Goal: Information Seeking & Learning: Check status

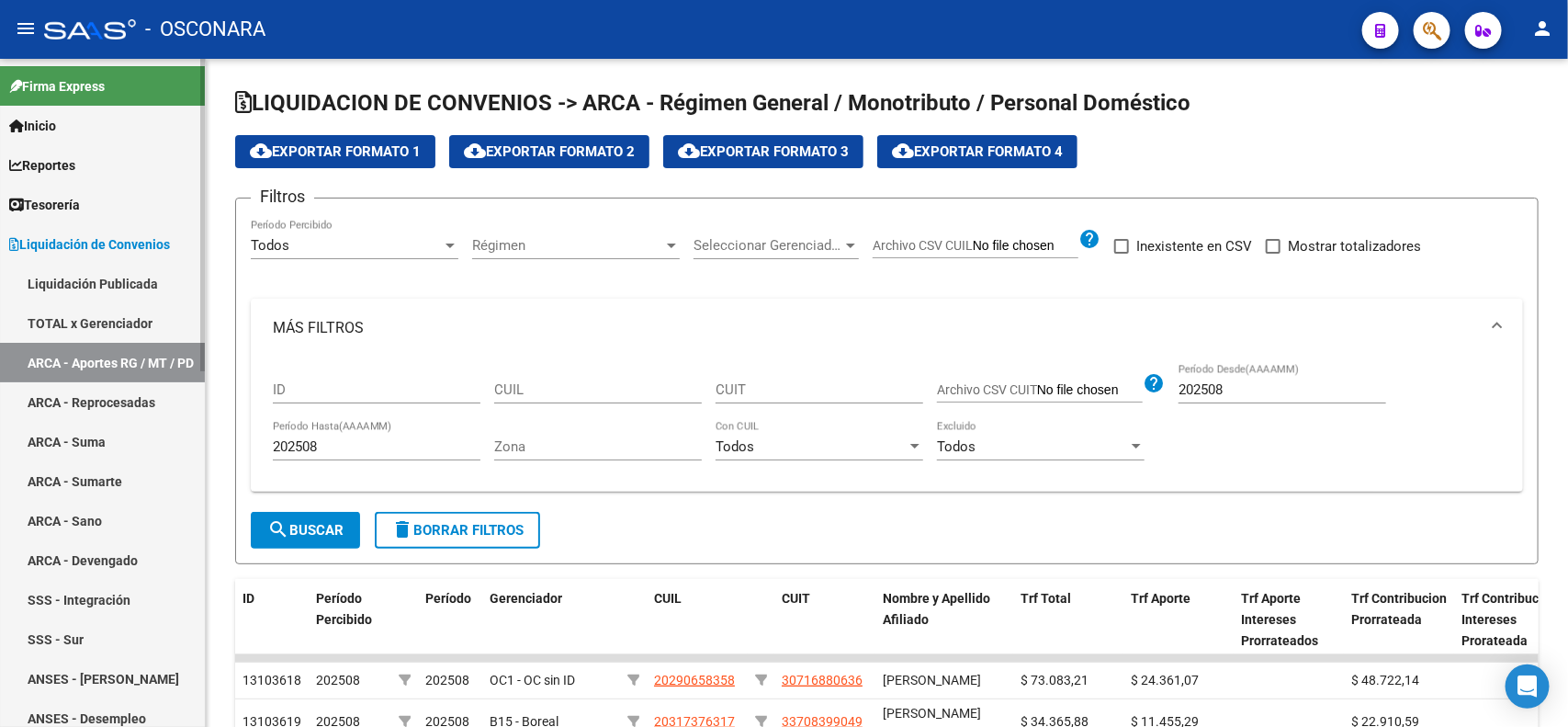
click at [126, 239] on span "Liquidación de Convenios" at bounding box center [89, 245] width 160 height 21
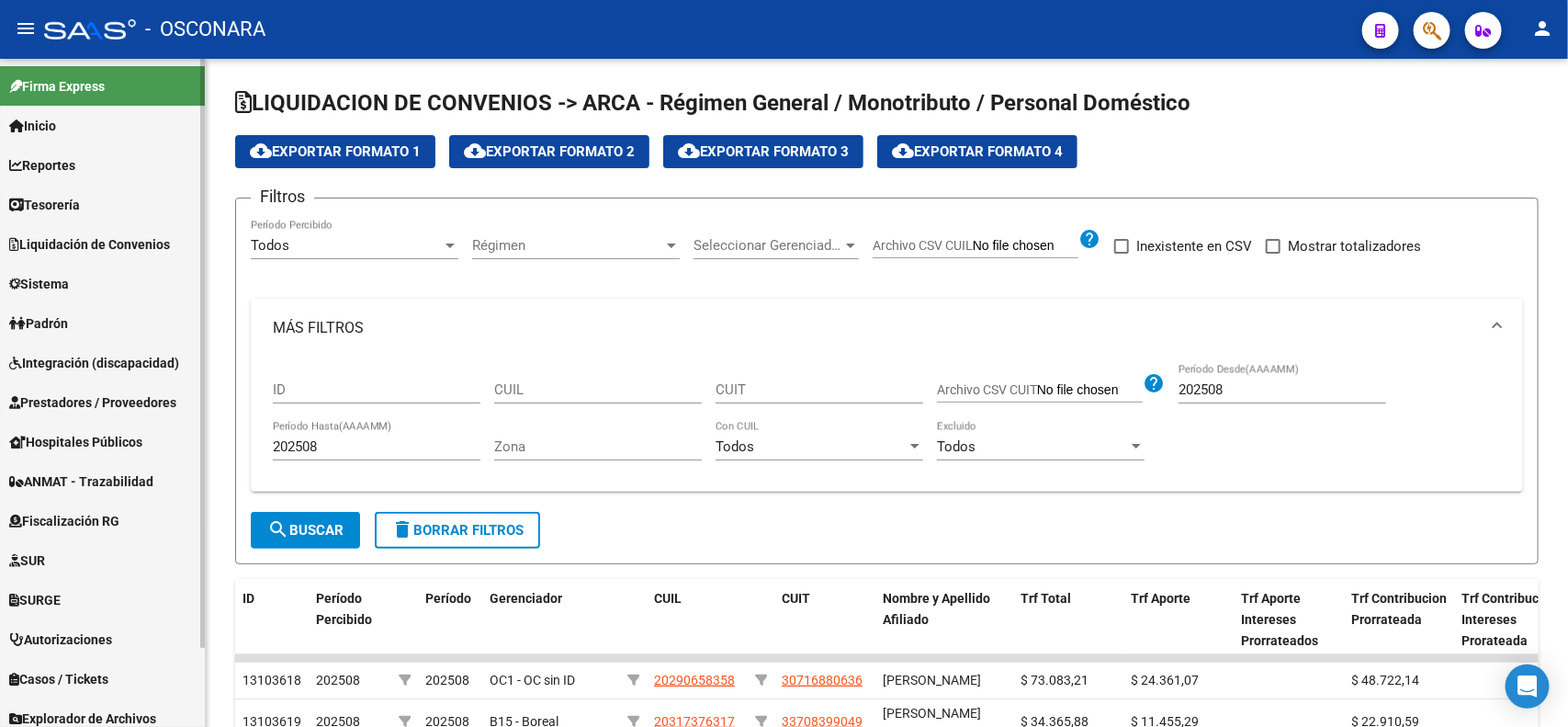
click at [117, 163] on link "Reportes" at bounding box center [102, 165] width 204 height 39
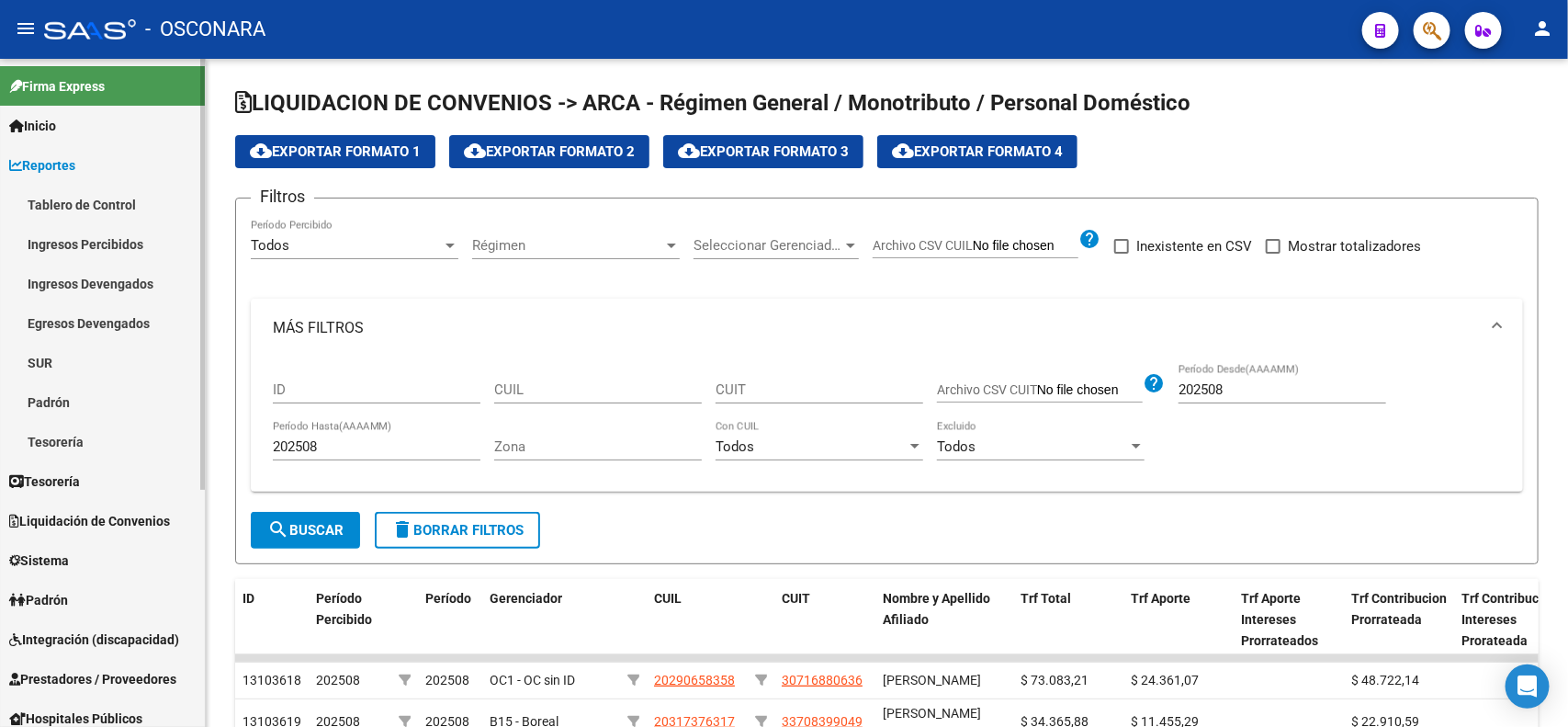
click at [120, 211] on link "Tablero de Control" at bounding box center [102, 204] width 204 height 39
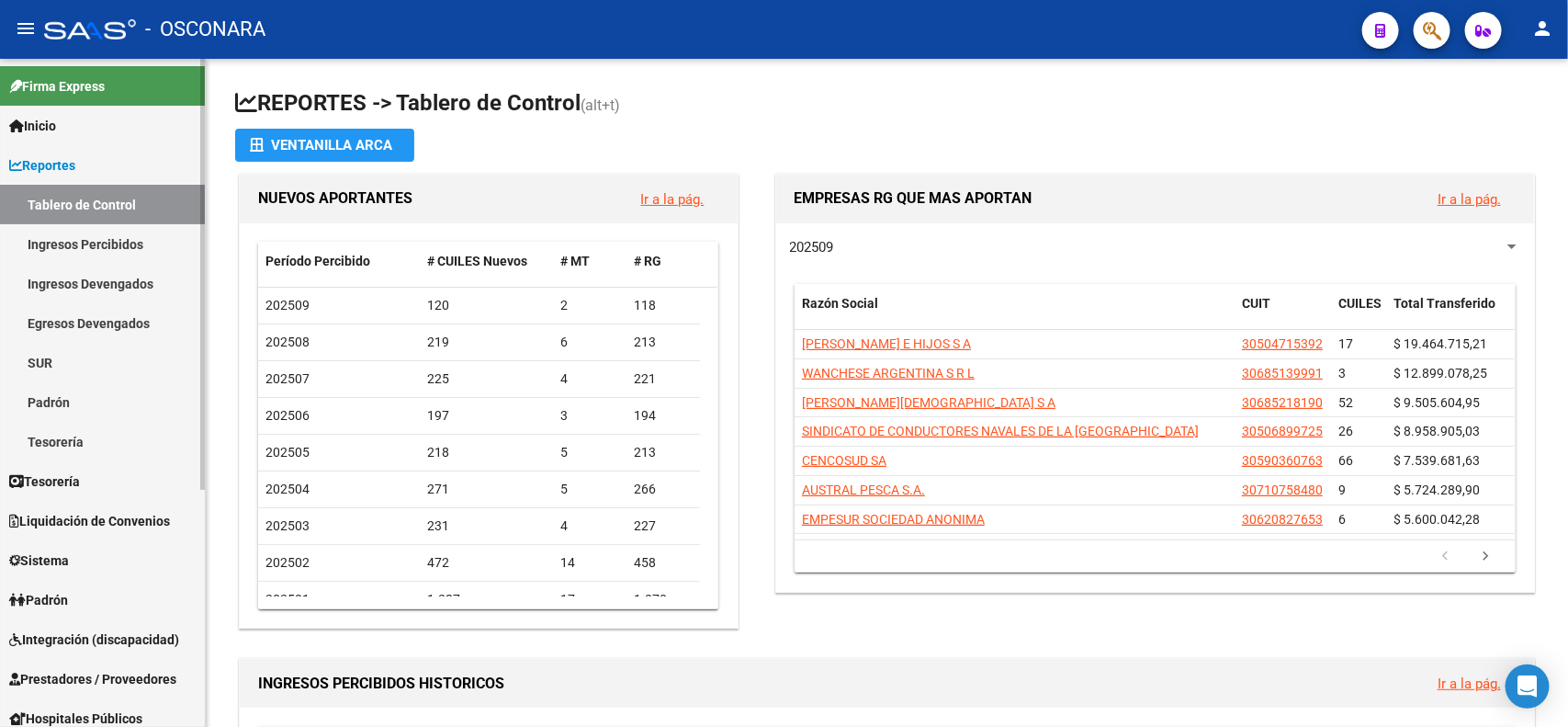
click at [113, 240] on link "Ingresos Percibidos" at bounding box center [102, 244] width 204 height 39
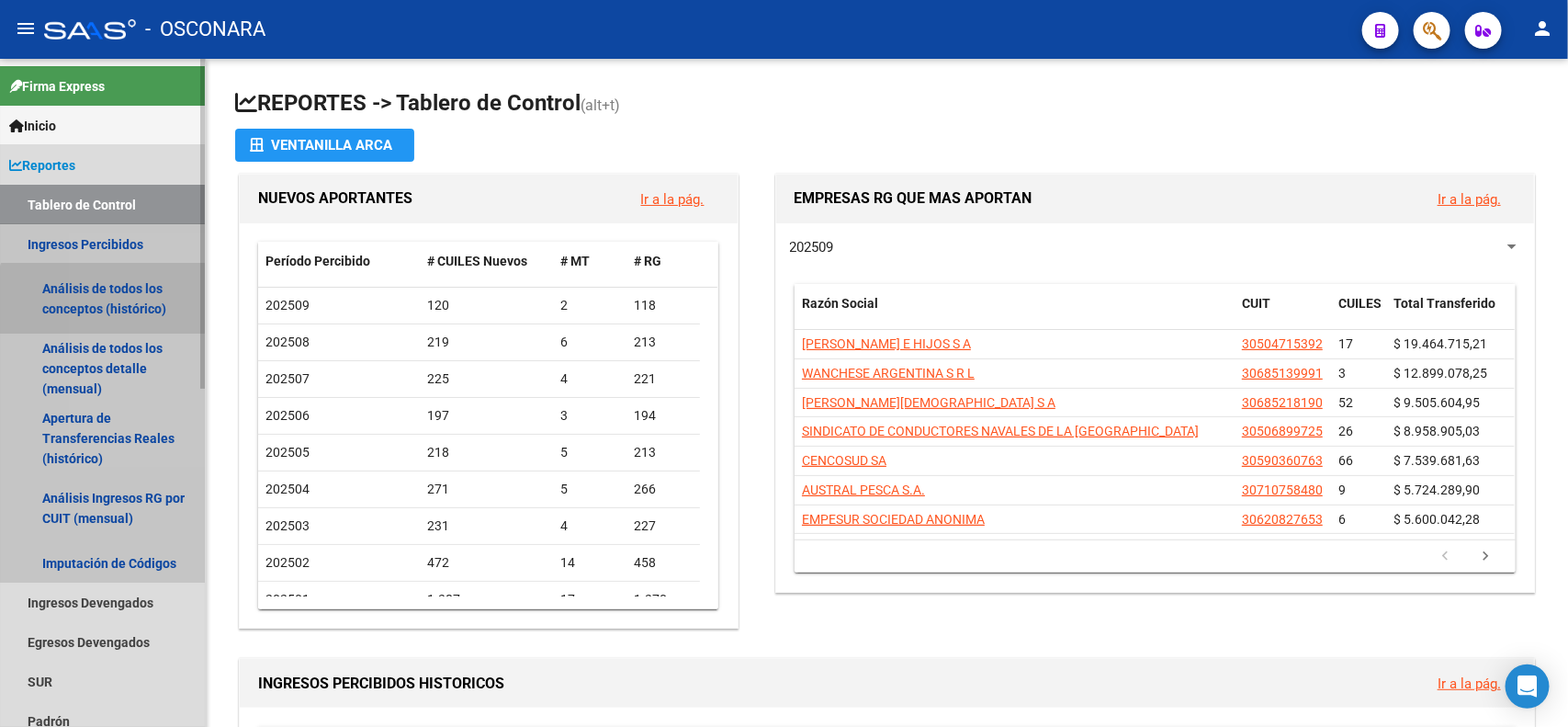
click at [144, 309] on link "Análisis de todos los conceptos (histórico)" at bounding box center [102, 298] width 204 height 69
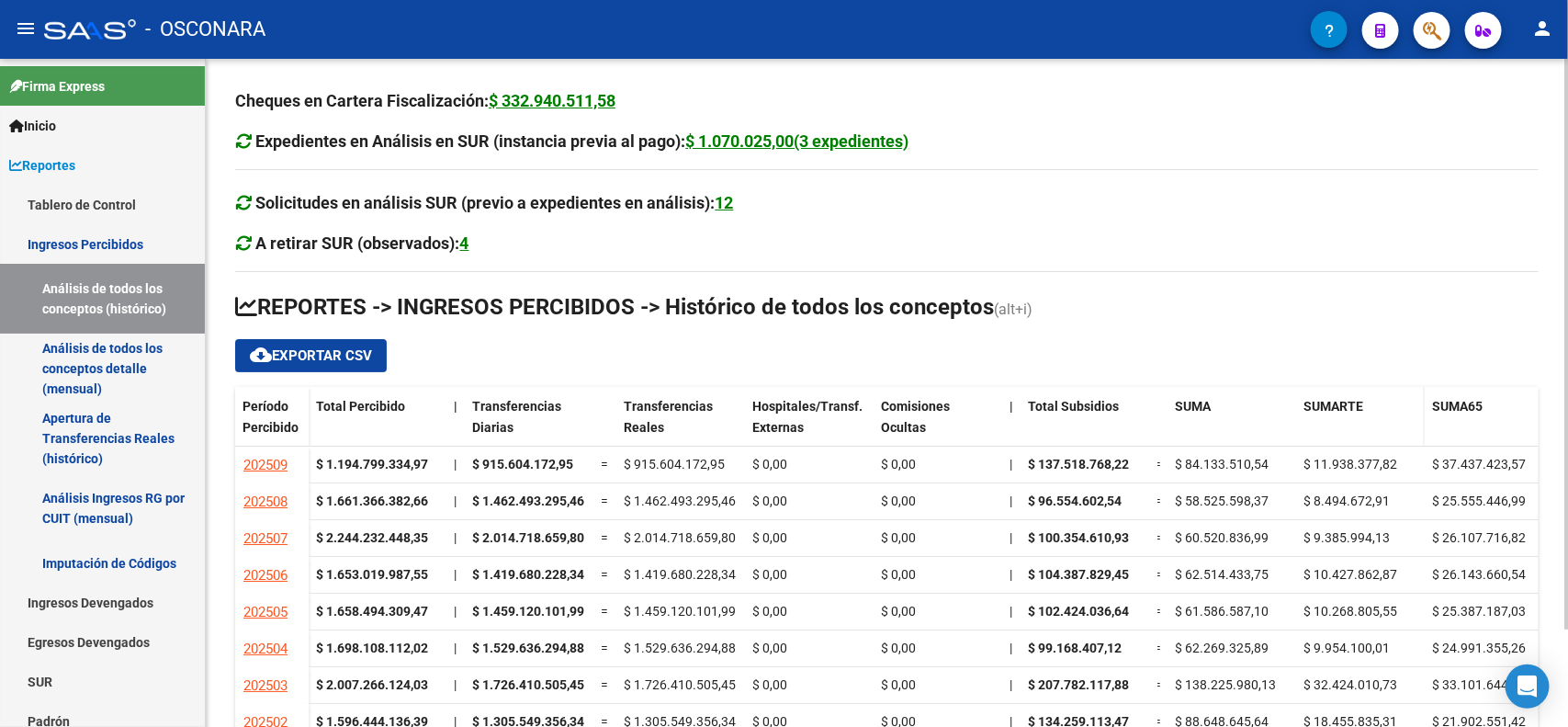
scroll to position [113, 0]
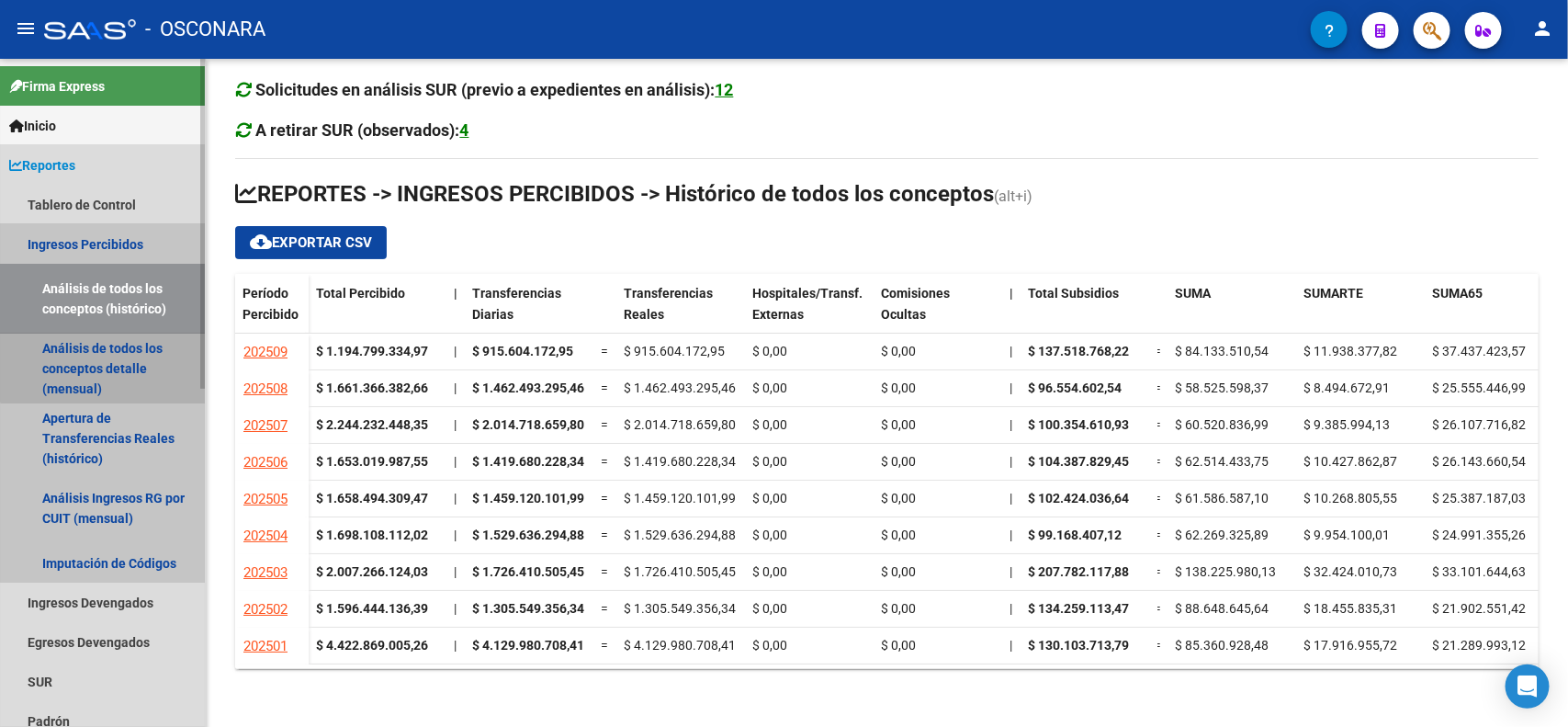
click at [103, 363] on link "Análisis de todos los conceptos detalle (mensual)" at bounding box center [102, 369] width 204 height 69
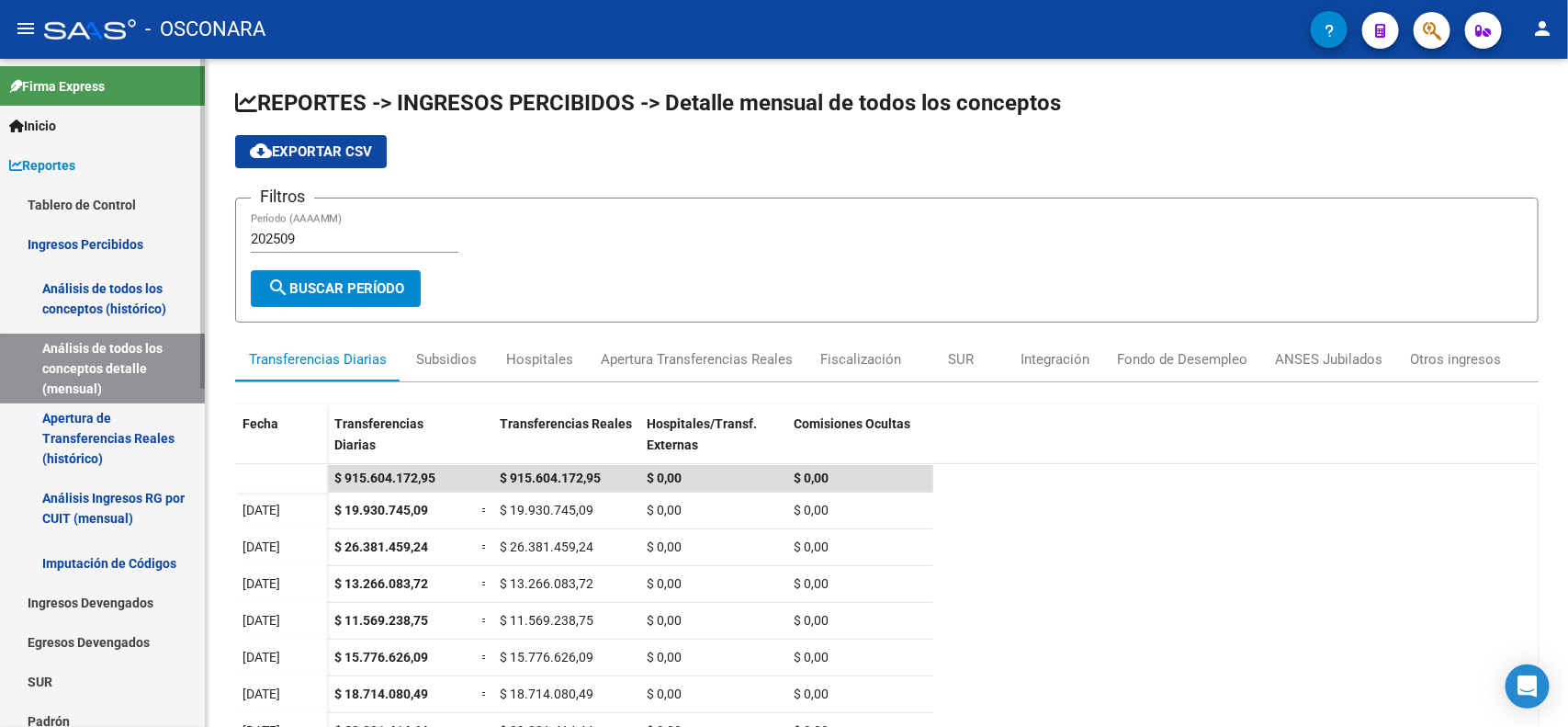
click at [94, 433] on link "Apertura de Transferencias Reales (histórico)" at bounding box center [102, 438] width 204 height 69
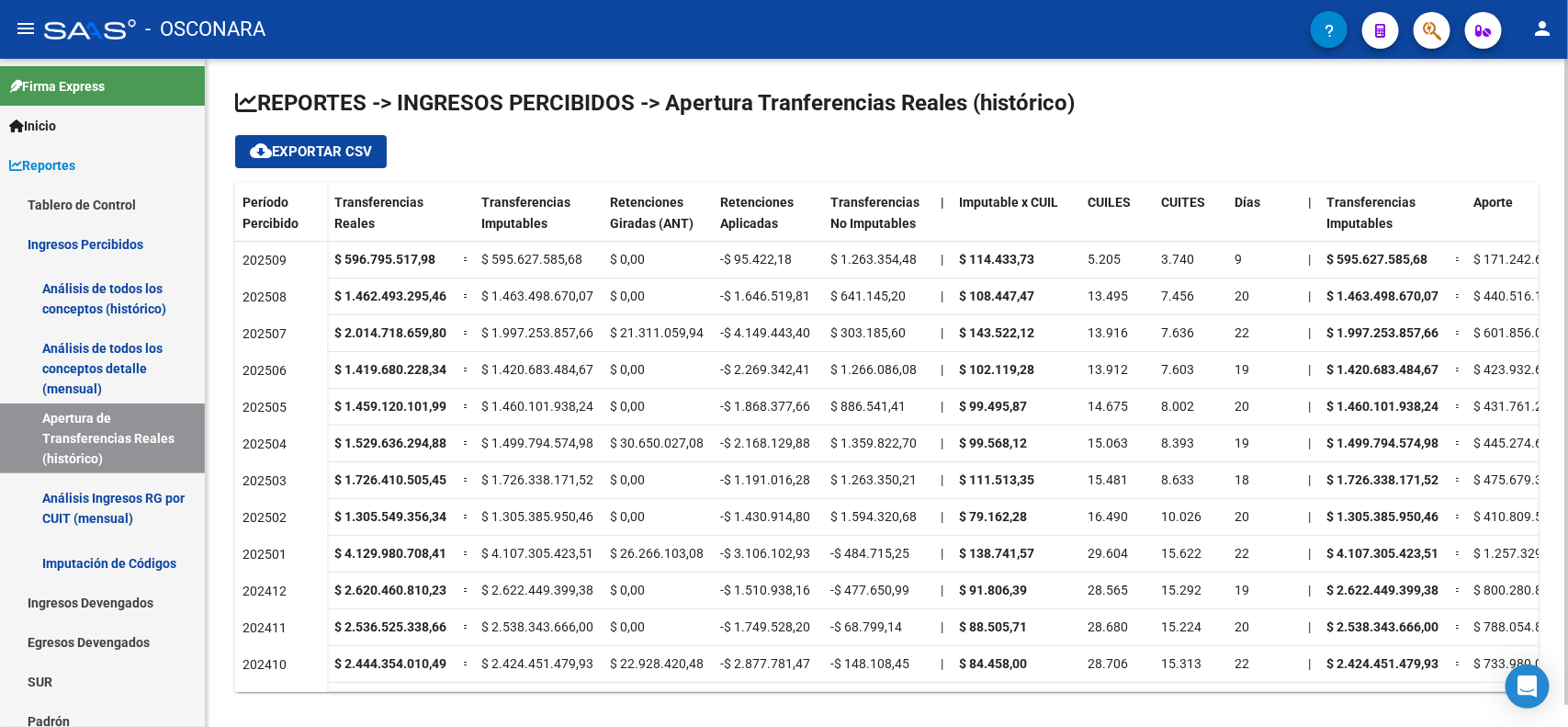
click at [947, 157] on div "cloud_download Exportar CSV" at bounding box center [887, 151] width 1304 height 33
